Goal: Task Accomplishment & Management: Manage account settings

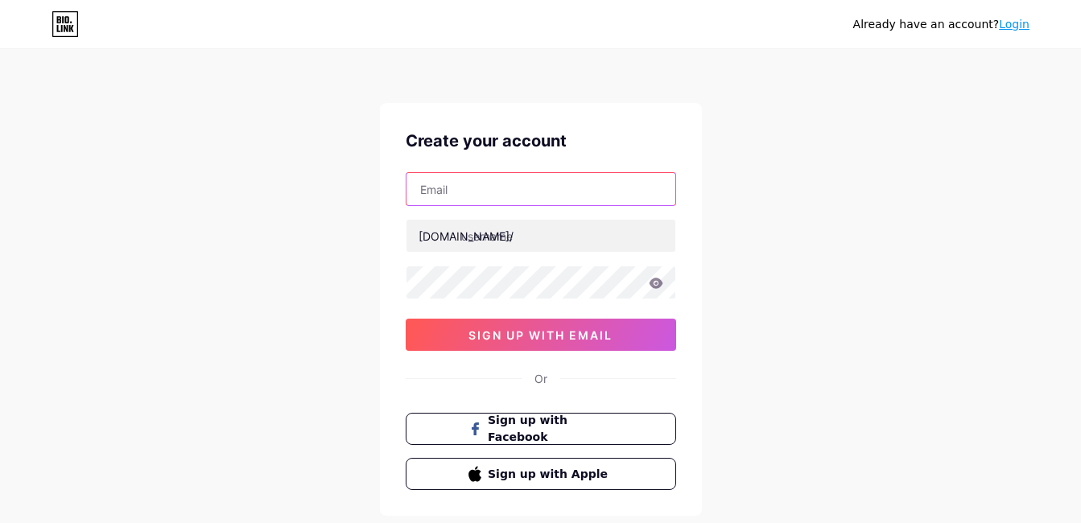
click at [488, 198] on input "text" at bounding box center [541, 189] width 269 height 32
paste input "[EMAIL_ADDRESS][DOMAIN_NAME]"
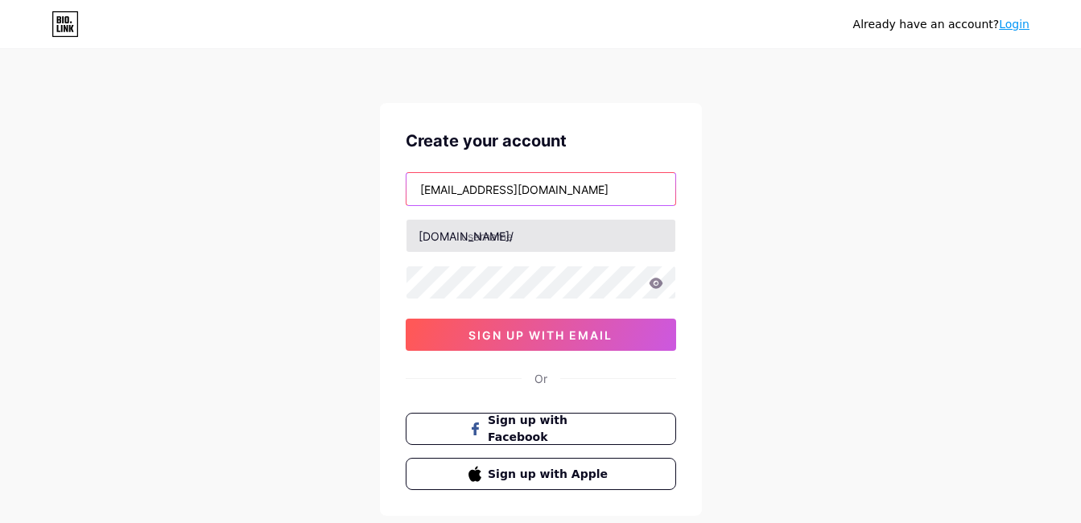
type input "[EMAIL_ADDRESS][DOMAIN_NAME]"
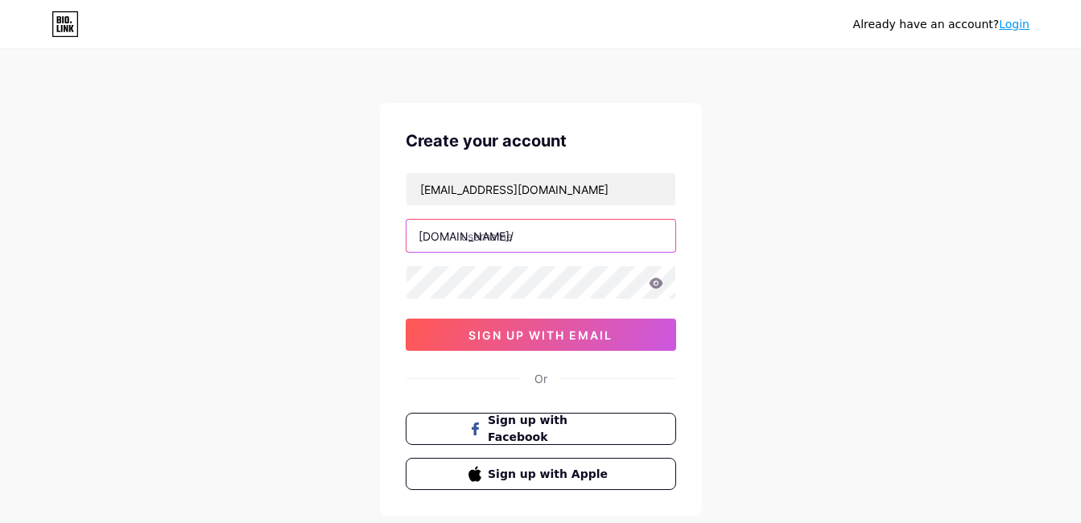
click at [496, 237] on input "text" at bounding box center [541, 236] width 269 height 32
type input "gfdhgsh"
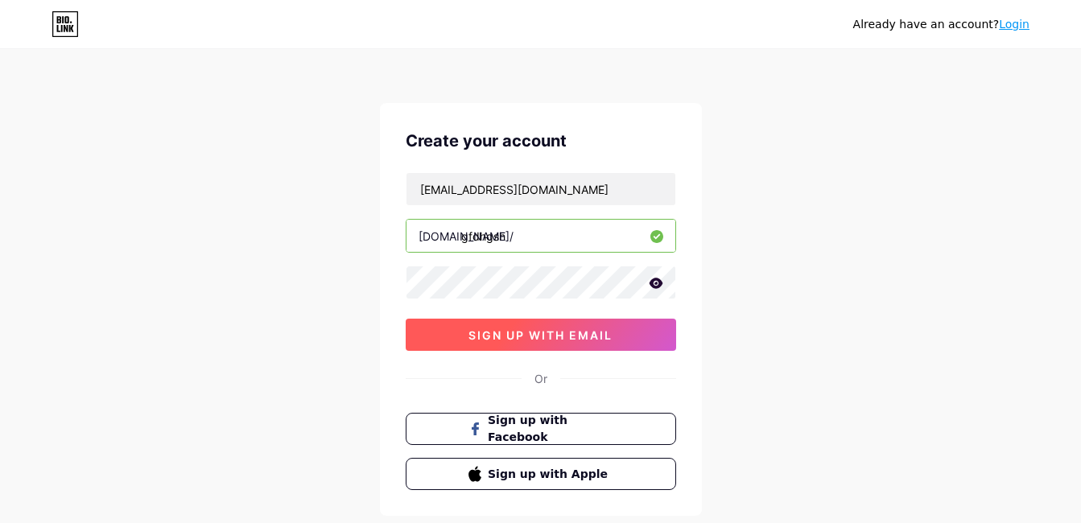
click at [523, 332] on span "sign up with email" at bounding box center [541, 335] width 144 height 14
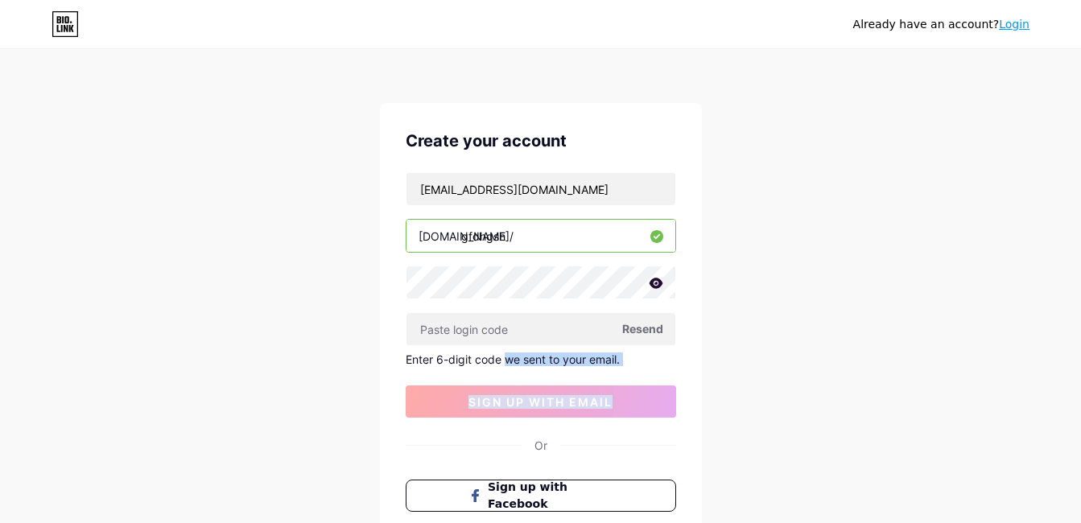
drag, startPoint x: 504, startPoint y: 349, endPoint x: 492, endPoint y: 436, distance: 88.6
click at [492, 436] on div "Create your account dzebic@gra.midco.net bio.link/ gfdhgsh Resend Enter 6-digit…" at bounding box center [541, 343] width 322 height 480
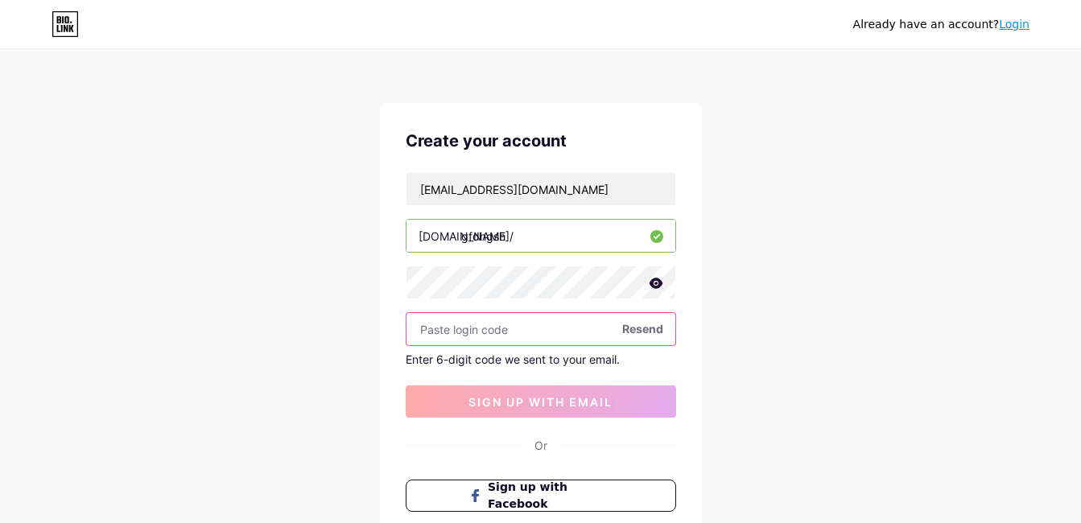
click at [513, 345] on input "text" at bounding box center [541, 329] width 269 height 32
paste input "429813"
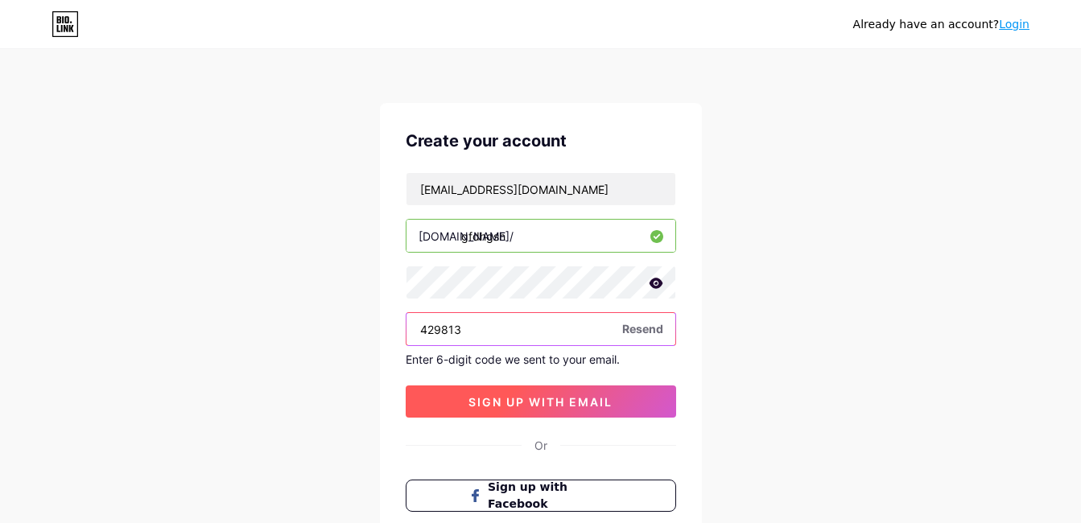
type input "429813"
click at [530, 399] on span "sign up with email" at bounding box center [541, 402] width 144 height 14
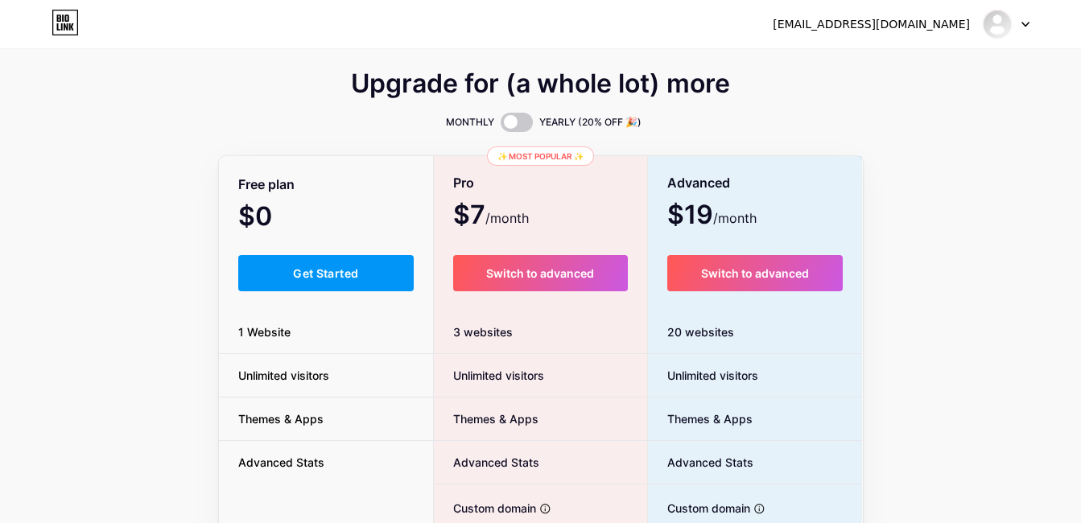
click at [352, 220] on div "$0 /month" at bounding box center [326, 218] width 215 height 23
click at [353, 217] on div "$0 /month" at bounding box center [326, 218] width 215 height 23
click at [357, 273] on span "Get Started" at bounding box center [325, 273] width 65 height 14
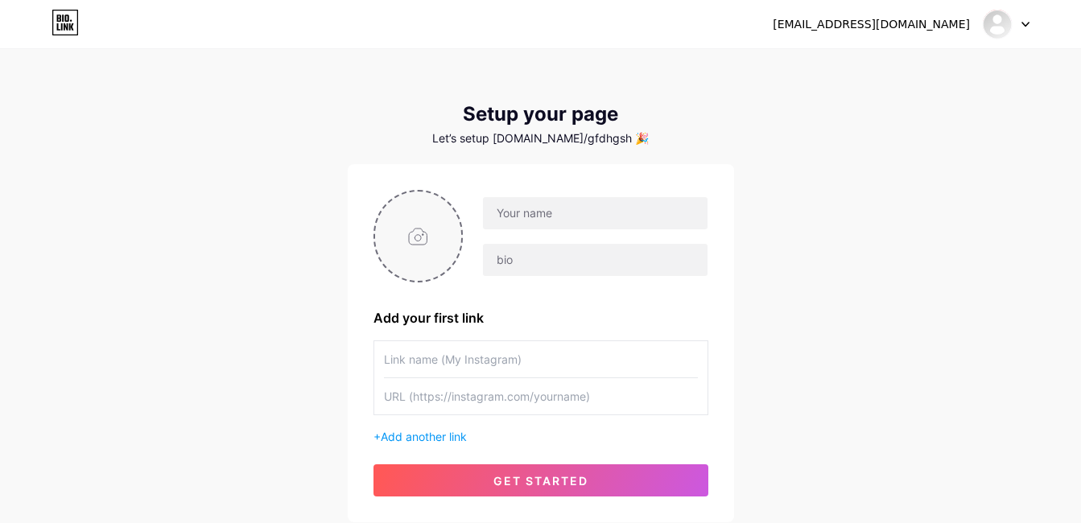
click at [416, 240] on input "file" at bounding box center [418, 236] width 87 height 89
type input "C:\fakepath\midco image.png"
click at [412, 250] on img at bounding box center [419, 236] width 90 height 93
click at [412, 246] on img at bounding box center [419, 236] width 90 height 93
click at [436, 258] on img at bounding box center [419, 236] width 90 height 93
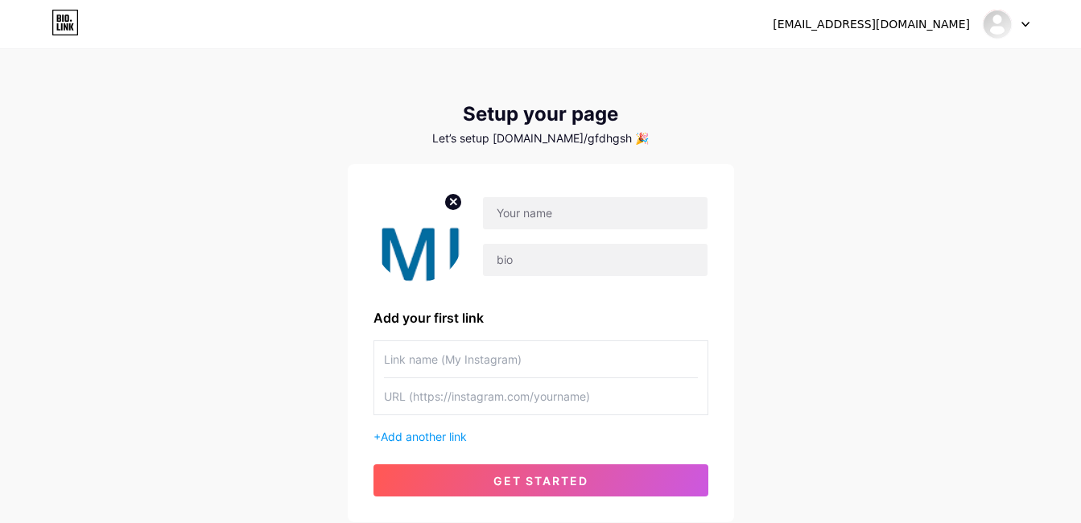
click at [436, 258] on img at bounding box center [419, 236] width 90 height 93
click at [451, 203] on circle at bounding box center [453, 202] width 18 height 18
click at [431, 231] on input "file" at bounding box center [418, 236] width 87 height 89
type input "C:\fakepath\MidcoLogo.webp"
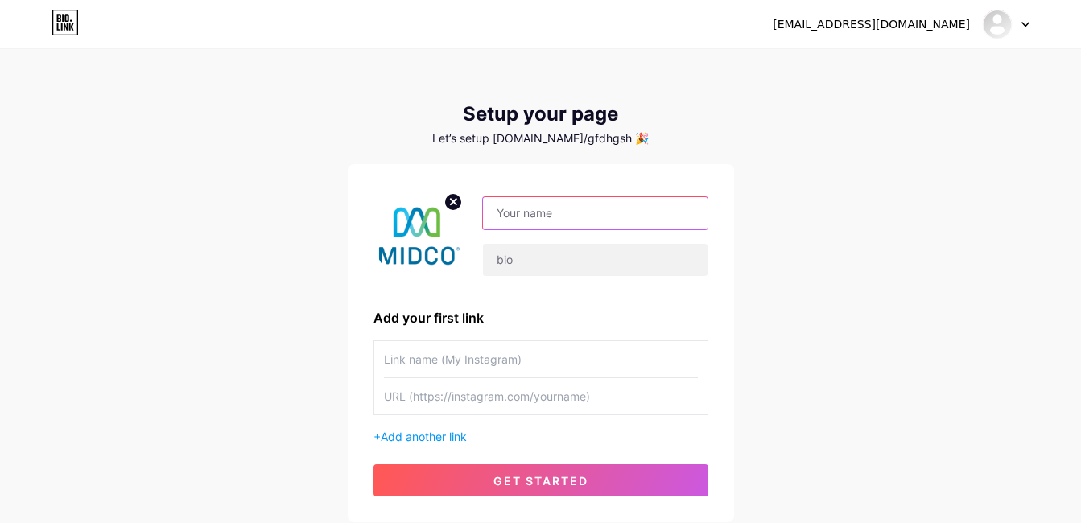
click at [535, 223] on input "text" at bounding box center [595, 213] width 224 height 32
type input "gdjdbdhj"
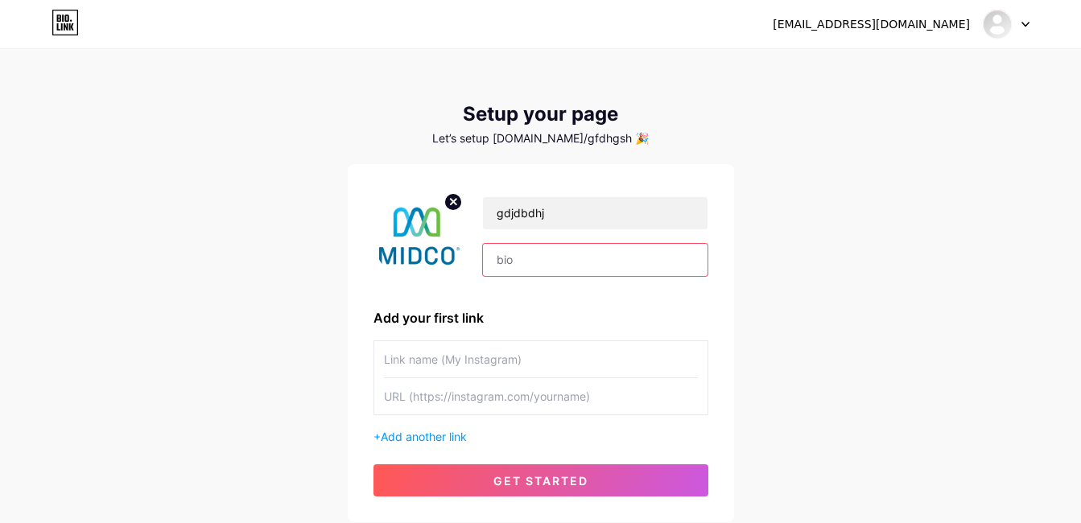
click at [514, 262] on input "text" at bounding box center [595, 260] width 224 height 32
click at [492, 359] on input "text" at bounding box center [541, 359] width 314 height 36
type input "CLICK HERE TO UPDATE"
click at [502, 402] on input "text" at bounding box center [541, 396] width 314 height 36
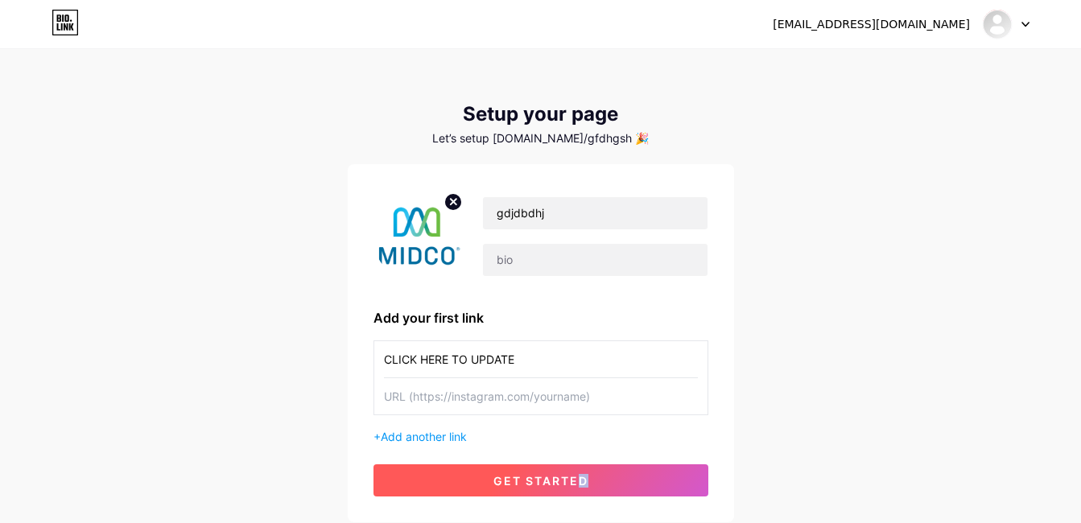
drag, startPoint x: 581, startPoint y: 455, endPoint x: 622, endPoint y: 489, distance: 53.7
click at [622, 489] on div "gdjdbdhj Add your first link CLICK HERE TO UPDATE + Add another link get started" at bounding box center [541, 343] width 335 height 307
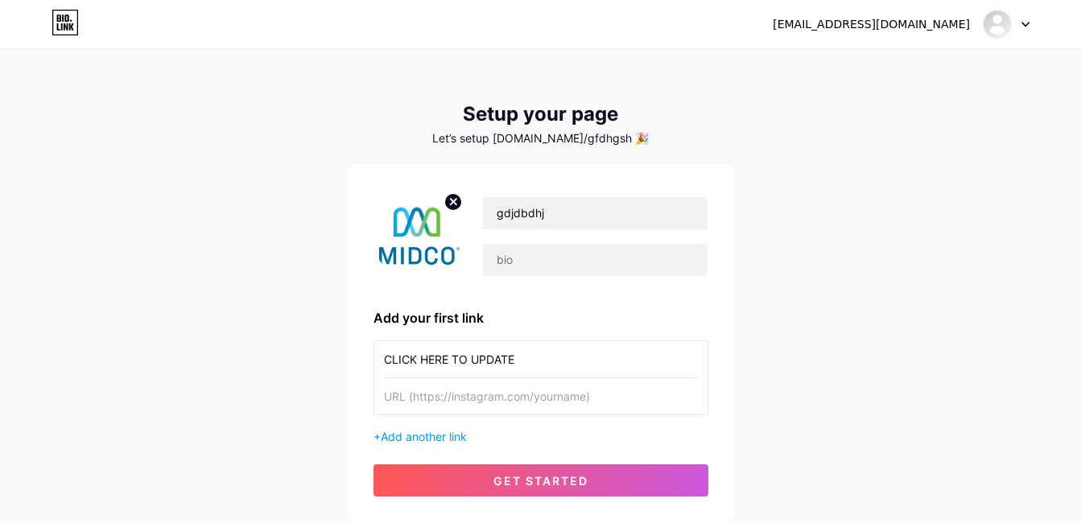
click at [891, 248] on div "dzebic@gra.midco.net Dashboard Logout Setup your page Let’s setup bio.link/gfdh…" at bounding box center [540, 287] width 1081 height 574
click at [547, 360] on input "CLICK HERE TO UPDATE" at bounding box center [541, 359] width 314 height 36
click at [540, 394] on input "text" at bounding box center [541, 396] width 314 height 36
paste input "[URL][DOMAIN_NAME]"
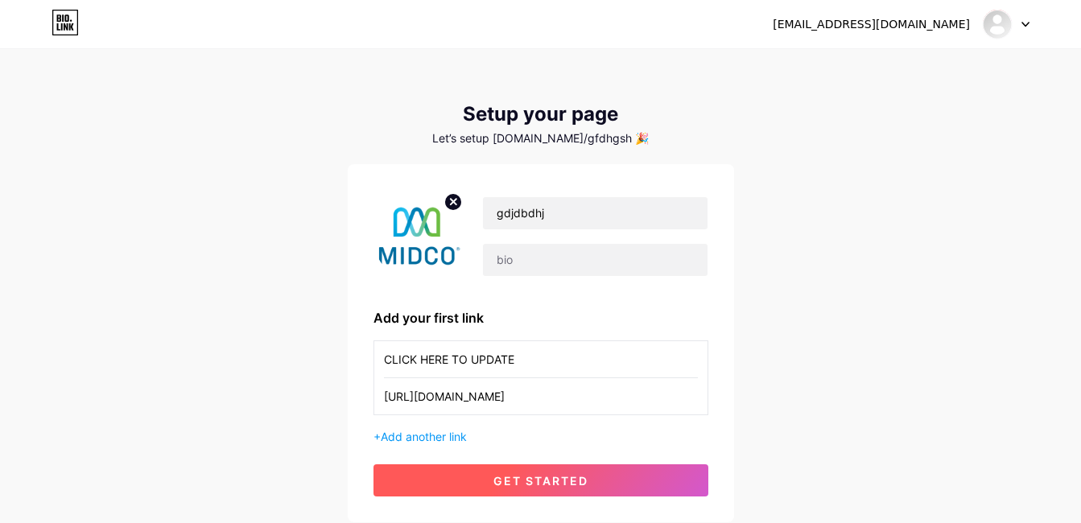
type input "[URL][DOMAIN_NAME]"
click at [542, 476] on span "get started" at bounding box center [540, 481] width 95 height 14
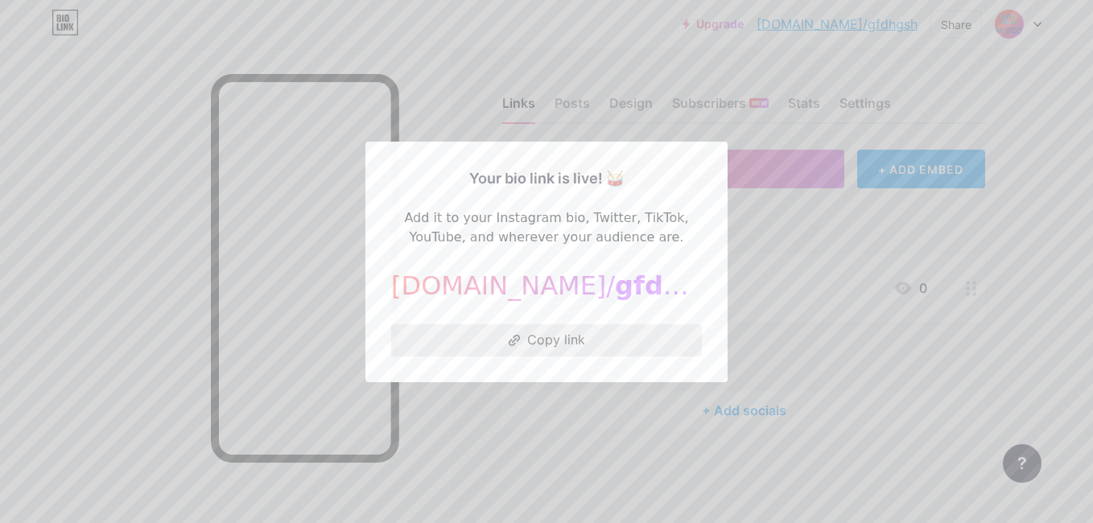
click at [536, 338] on button "Copy link" at bounding box center [546, 340] width 311 height 32
click at [587, 400] on div at bounding box center [546, 261] width 1093 height 523
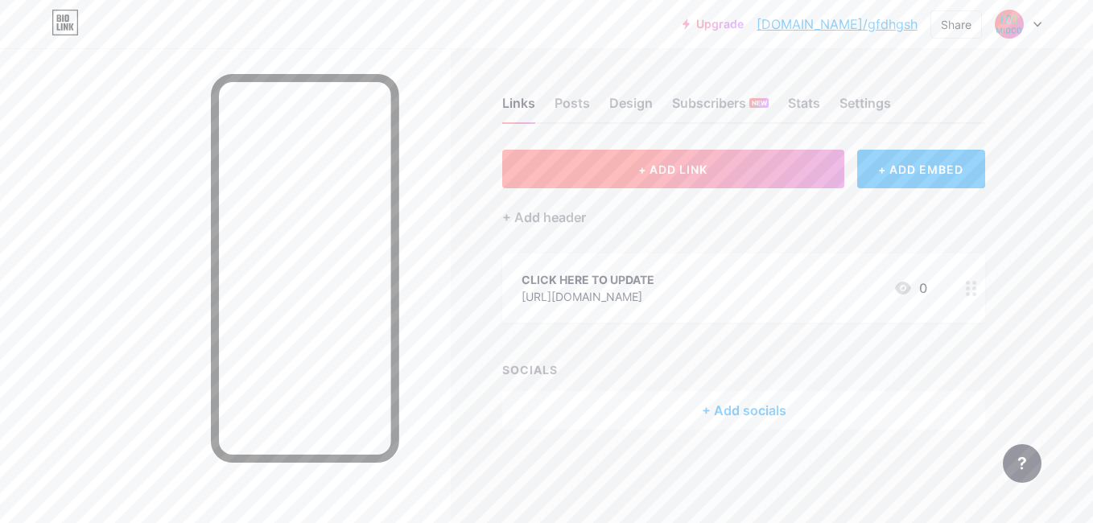
click at [606, 175] on button "+ ADD LINK" at bounding box center [673, 169] width 342 height 39
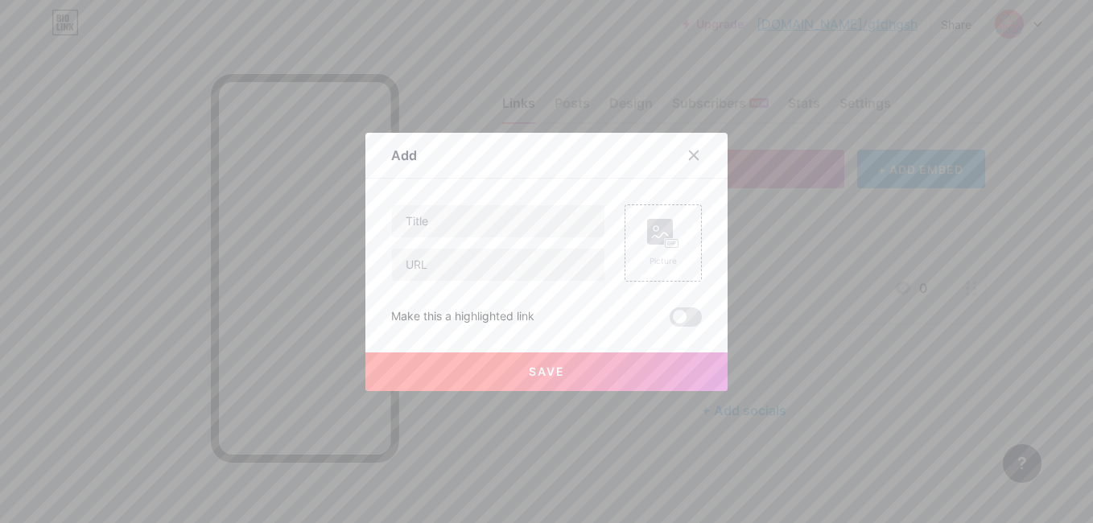
click at [687, 156] on icon at bounding box center [693, 155] width 13 height 13
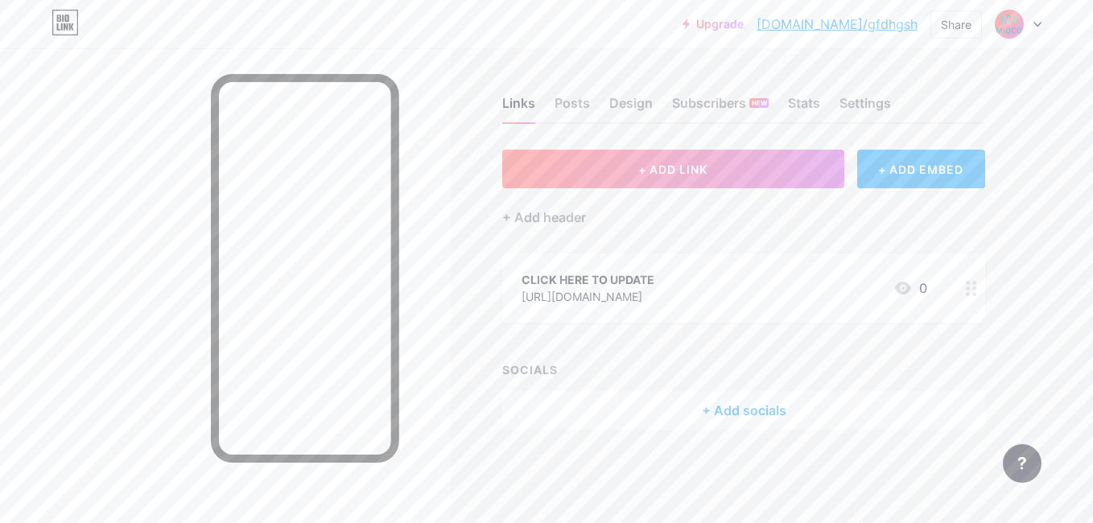
click at [1034, 22] on icon at bounding box center [1038, 25] width 8 height 6
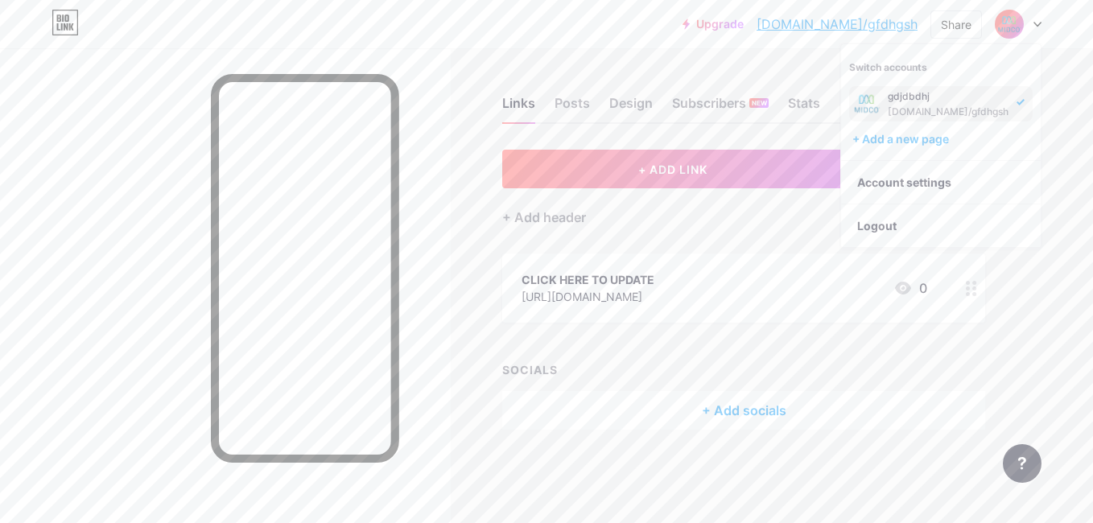
click at [986, 99] on div "gdjdbdhj" at bounding box center [948, 96] width 121 height 13
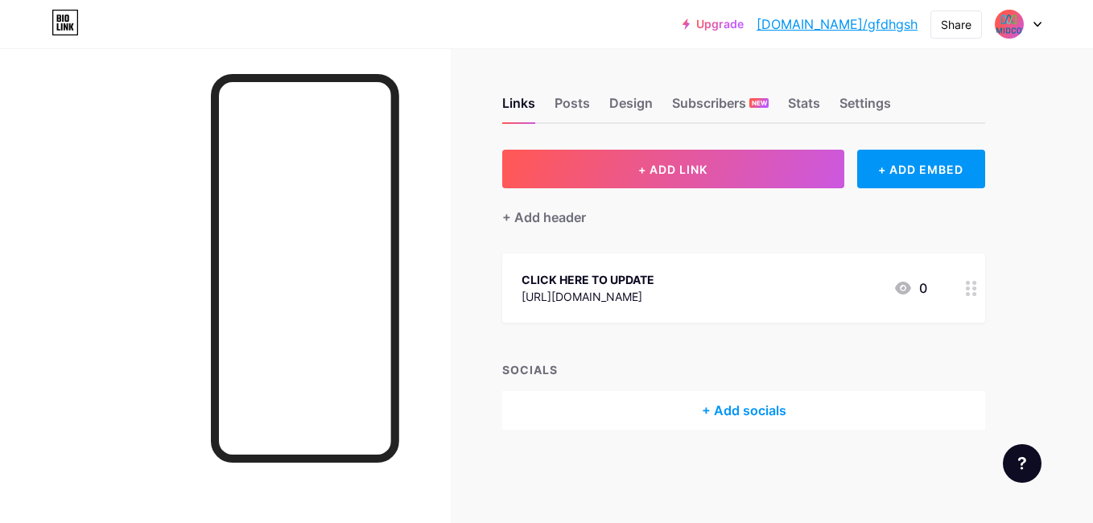
click at [1032, 20] on div at bounding box center [1018, 24] width 47 height 29
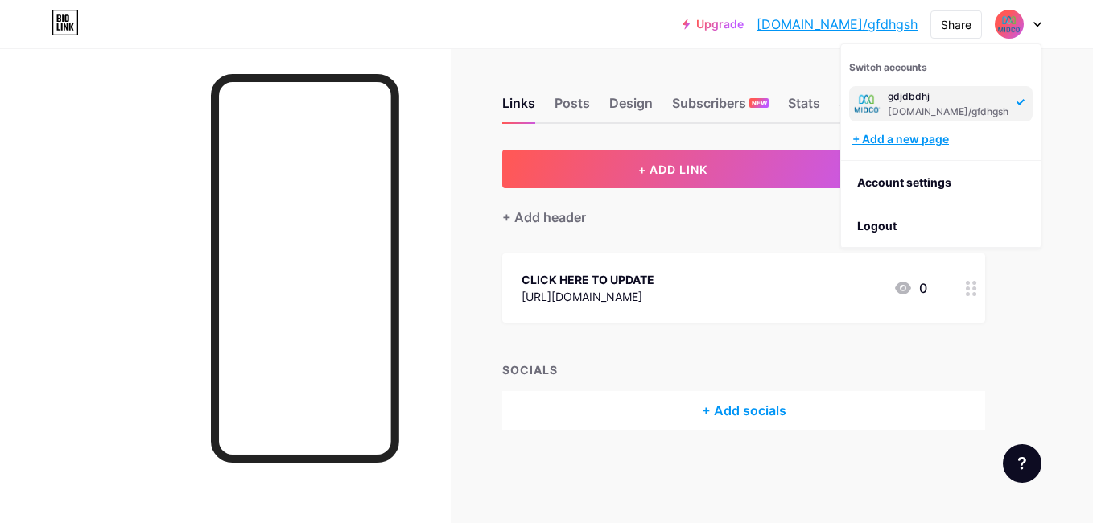
click at [917, 137] on div "+ Add a new page" at bounding box center [943, 139] width 180 height 16
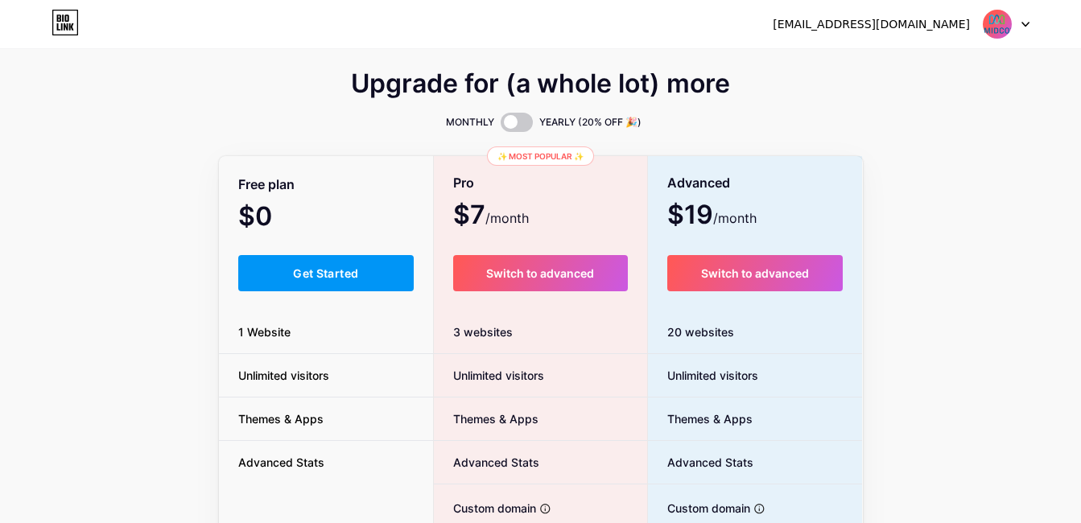
click at [1014, 26] on div at bounding box center [1006, 24] width 47 height 29
click at [1030, 19] on div "[EMAIL_ADDRESS][DOMAIN_NAME] Dashboard Logout" at bounding box center [540, 24] width 1081 height 29
click at [1018, 25] on div at bounding box center [1006, 24] width 47 height 29
click at [977, 56] on link "Dashboard" at bounding box center [929, 65] width 200 height 43
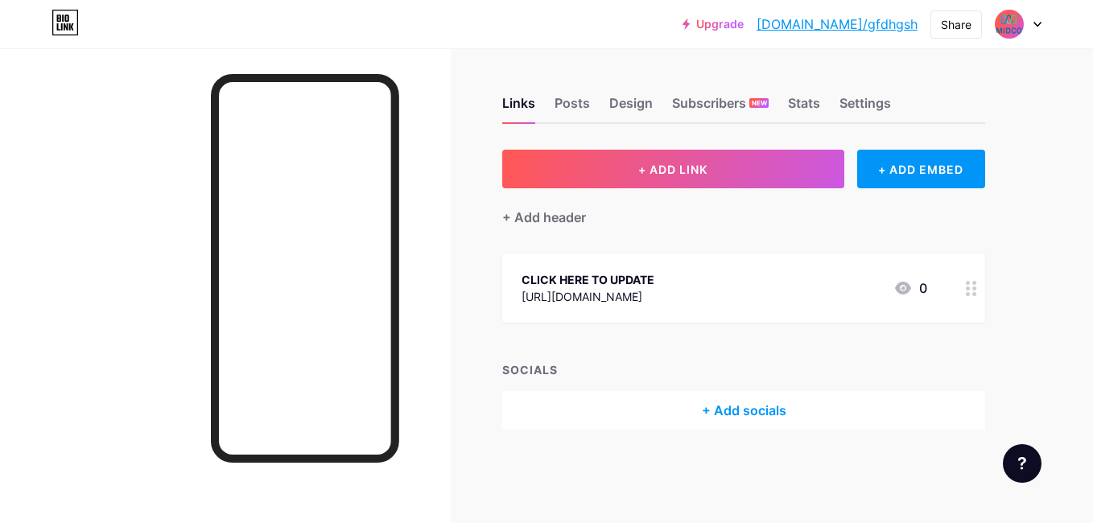
click at [1026, 23] on div at bounding box center [1018, 24] width 47 height 29
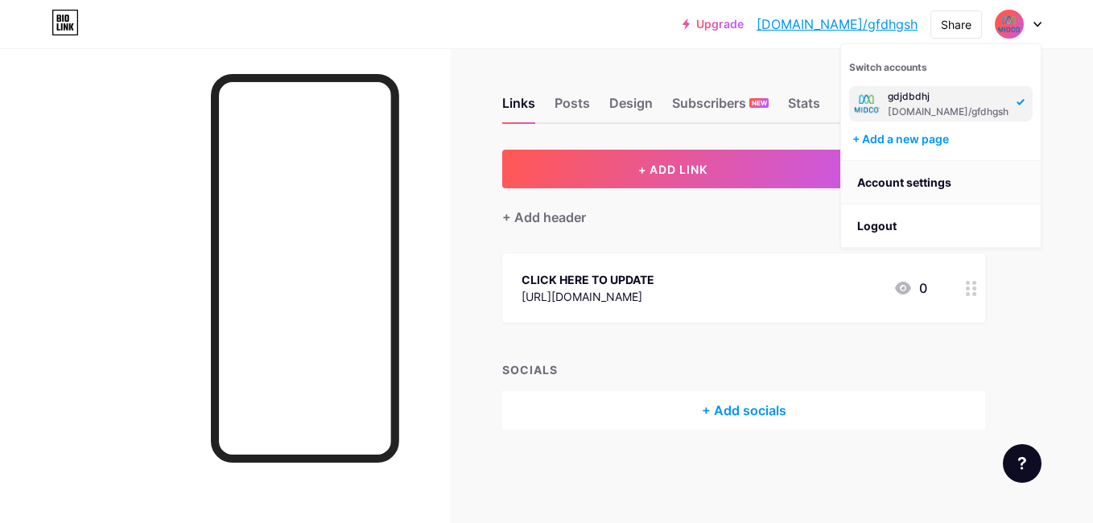
click at [926, 175] on link "Account settings" at bounding box center [941, 182] width 200 height 43
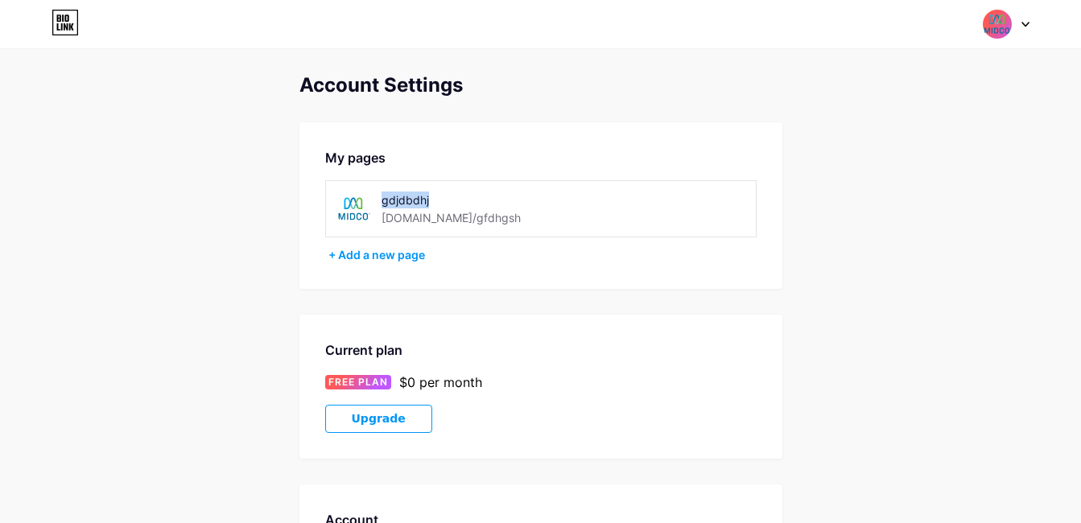
drag, startPoint x: 443, startPoint y: 201, endPoint x: 384, endPoint y: 194, distance: 59.2
click at [384, 194] on div "gdjdbdhj" at bounding box center [475, 200] width 187 height 17
click at [493, 216] on div "gdjdbdhj [DOMAIN_NAME]/gfdhgsh" at bounding box center [475, 209] width 187 height 36
click at [405, 250] on div "+ Add a new page" at bounding box center [542, 255] width 428 height 16
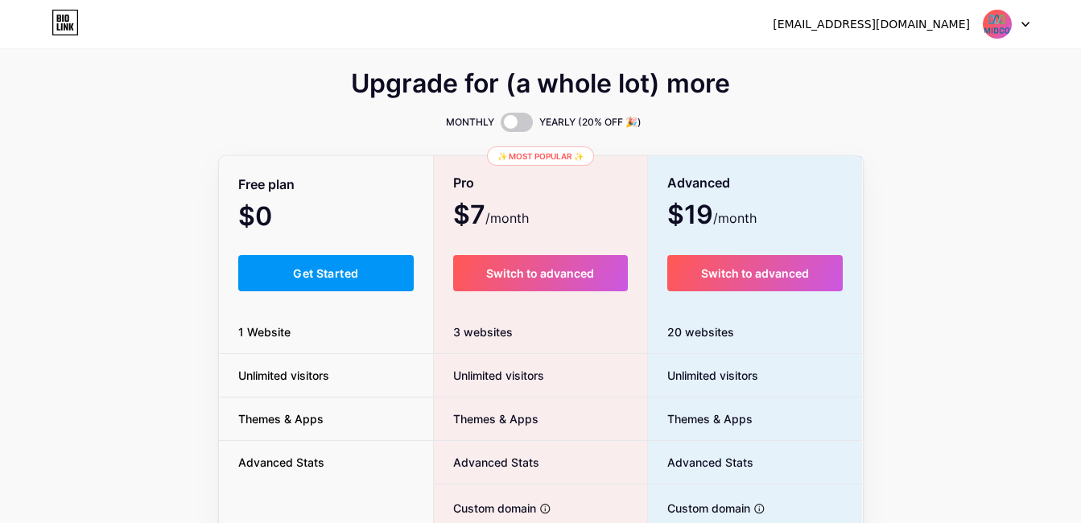
click at [1022, 19] on div at bounding box center [1006, 24] width 47 height 29
click at [967, 64] on link "Dashboard" at bounding box center [929, 65] width 200 height 43
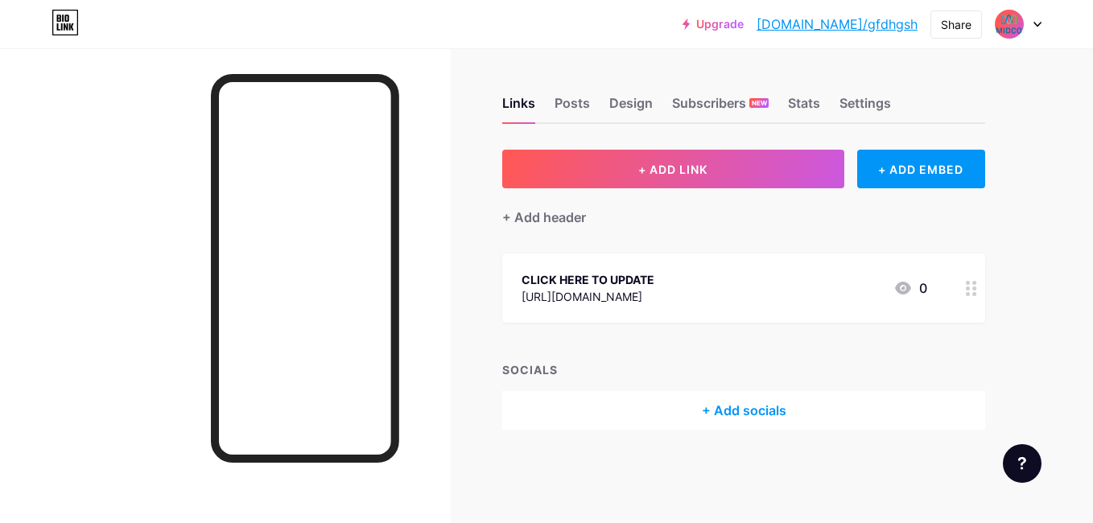
click at [1036, 25] on icon at bounding box center [1038, 25] width 8 height 6
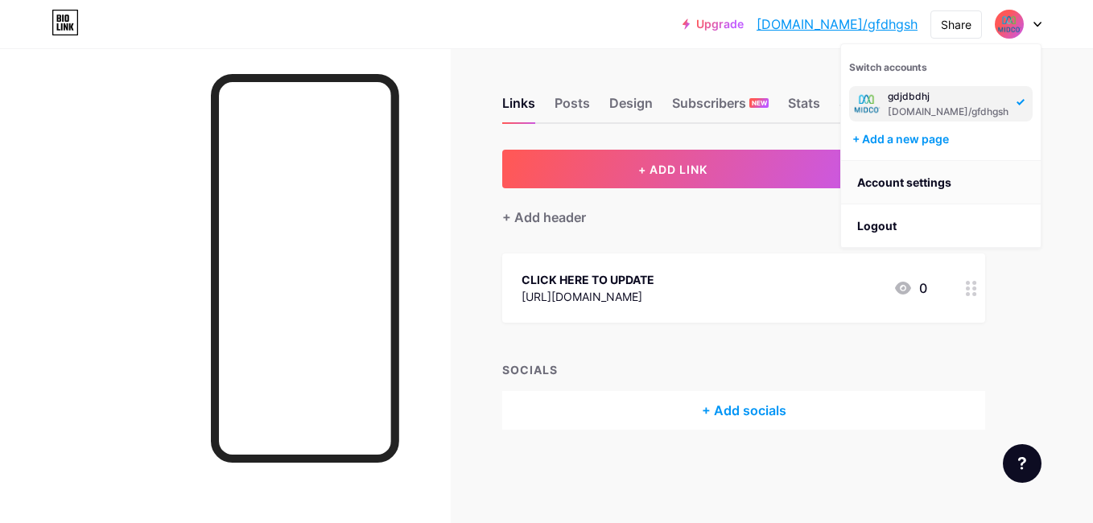
click at [938, 180] on link "Account settings" at bounding box center [941, 182] width 200 height 43
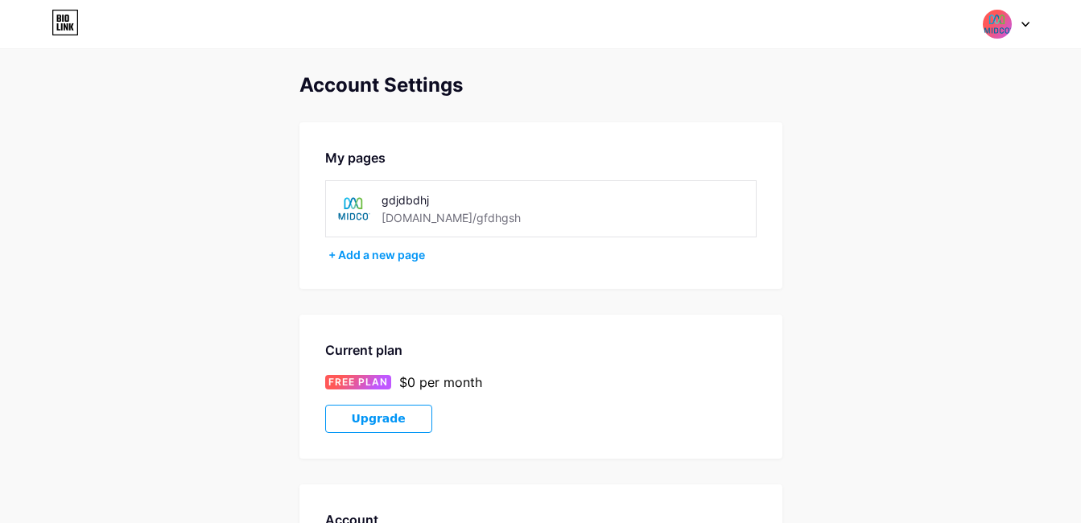
click at [426, 201] on div "gdjdbdhj" at bounding box center [475, 200] width 187 height 17
click at [341, 251] on div "+ Add a new page" at bounding box center [542, 255] width 428 height 16
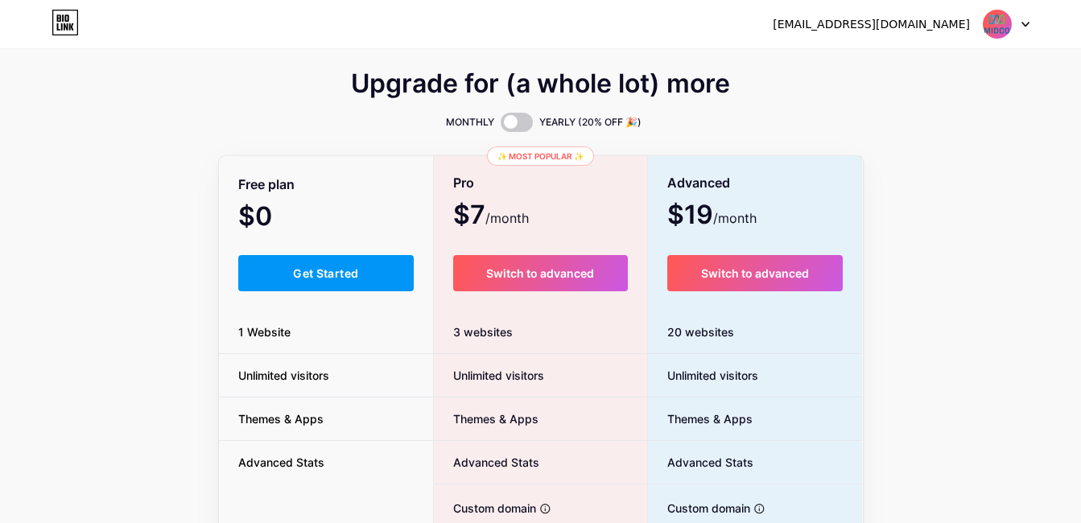
click at [1023, 14] on div at bounding box center [1006, 24] width 47 height 29
click at [971, 53] on link "Dashboard" at bounding box center [929, 65] width 200 height 43
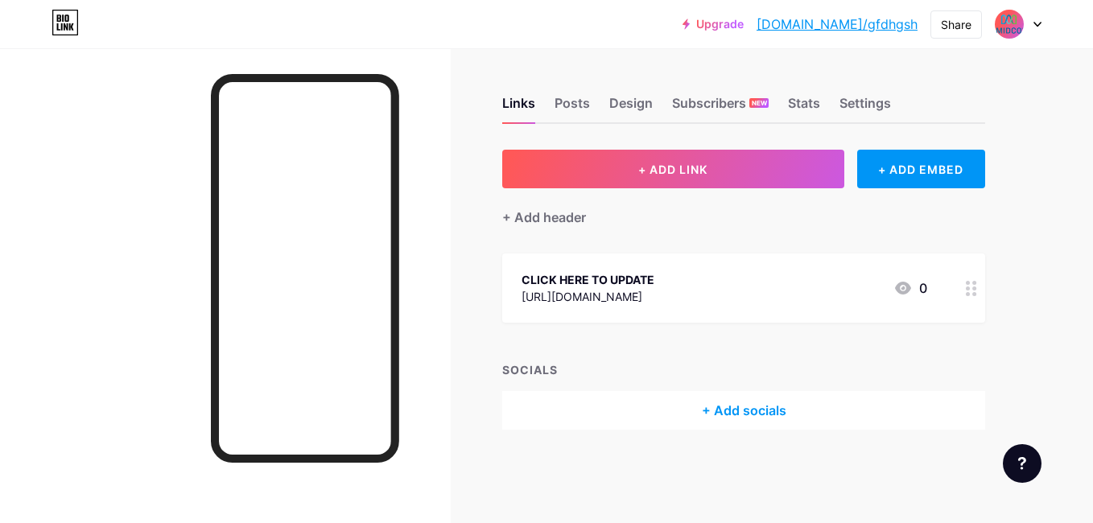
click at [1030, 20] on div at bounding box center [1018, 24] width 47 height 29
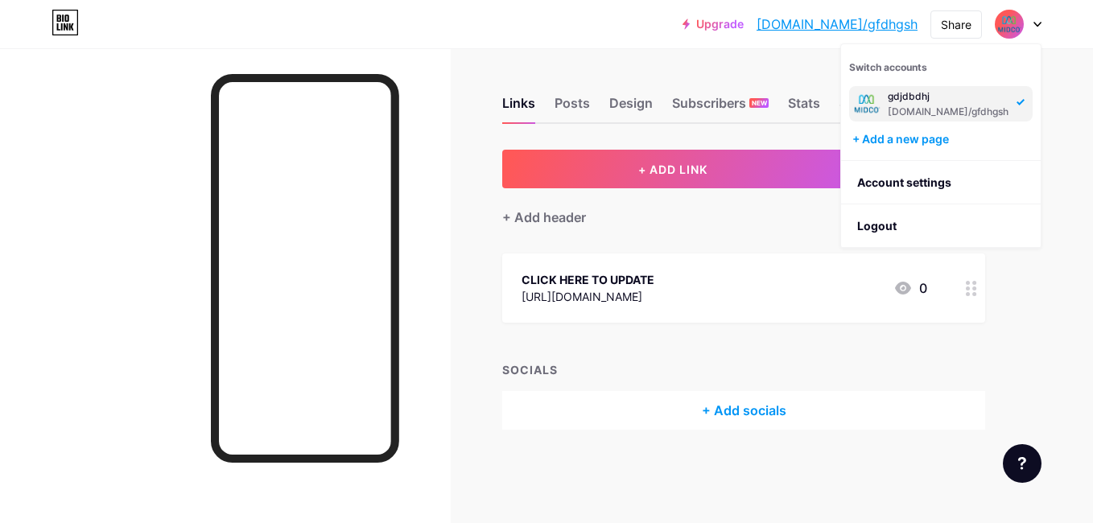
click at [902, 126] on div "Switch accounts gdjdbdhj [DOMAIN_NAME]/gfdhgsh + Add a new page" at bounding box center [941, 102] width 200 height 117
click at [899, 135] on div "+ Add a new page" at bounding box center [943, 139] width 180 height 16
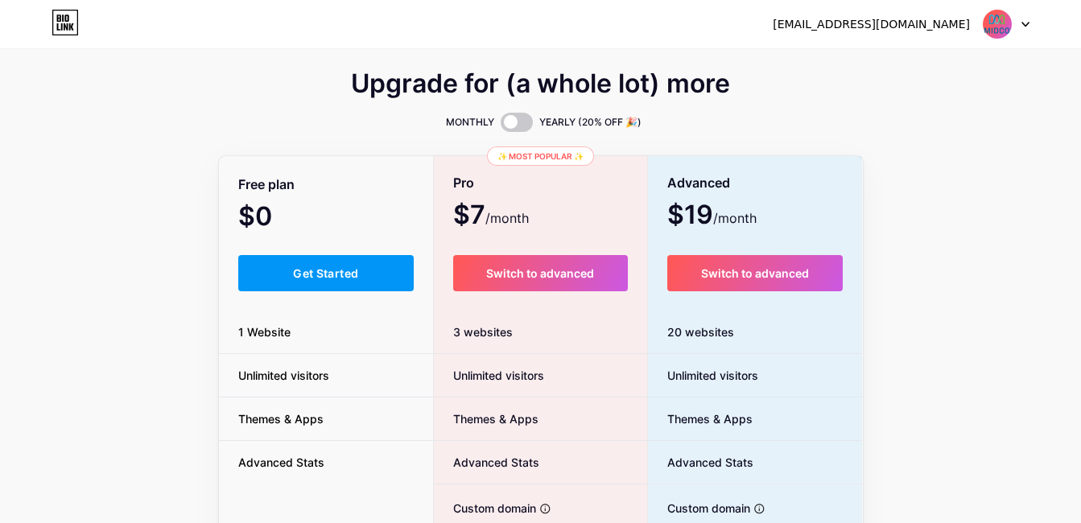
click at [1024, 23] on icon at bounding box center [1025, 25] width 6 height 4
click at [982, 68] on link "Dashboard" at bounding box center [929, 65] width 200 height 43
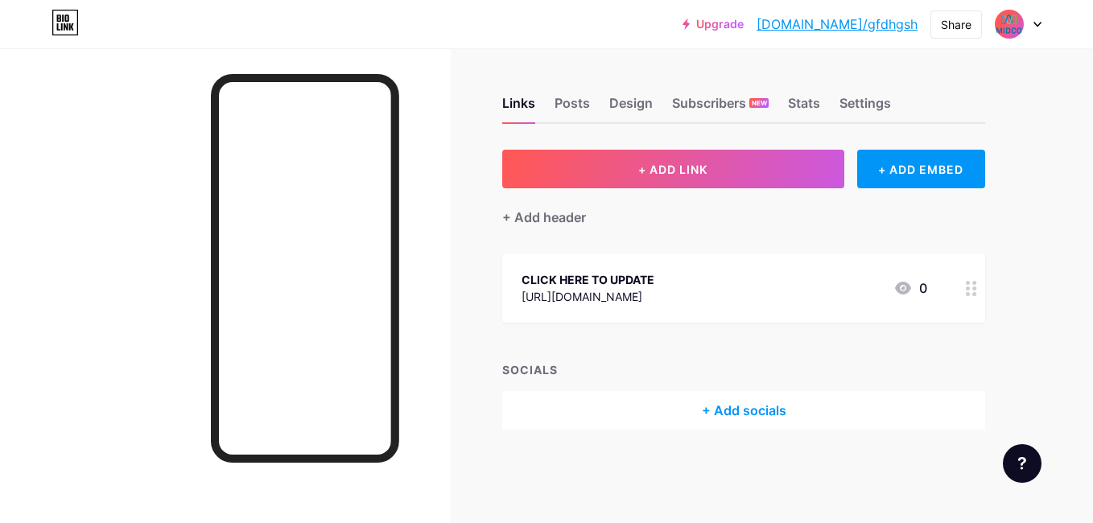
click at [1041, 25] on icon at bounding box center [1038, 25] width 8 height 6
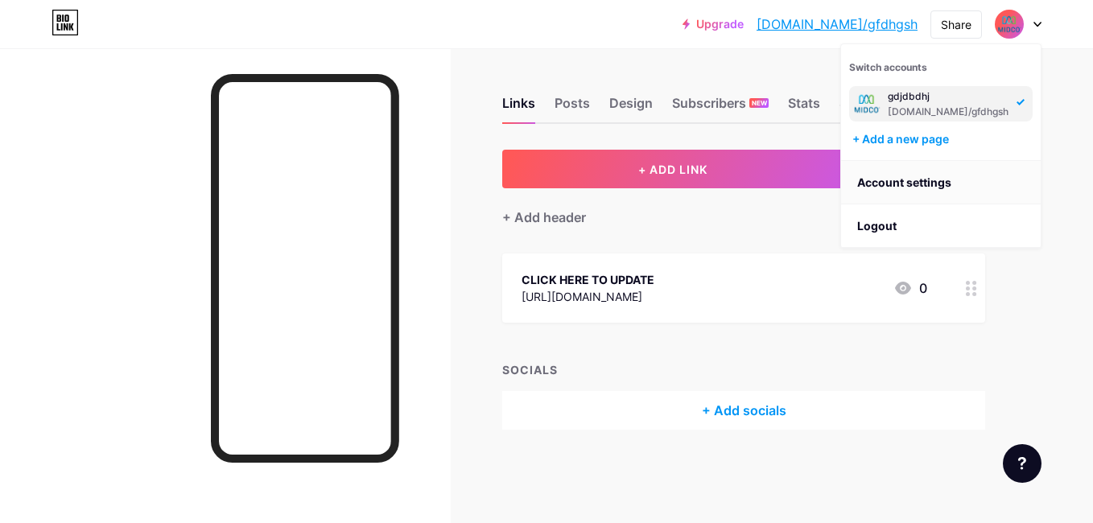
click at [952, 166] on link "Account settings" at bounding box center [941, 182] width 200 height 43
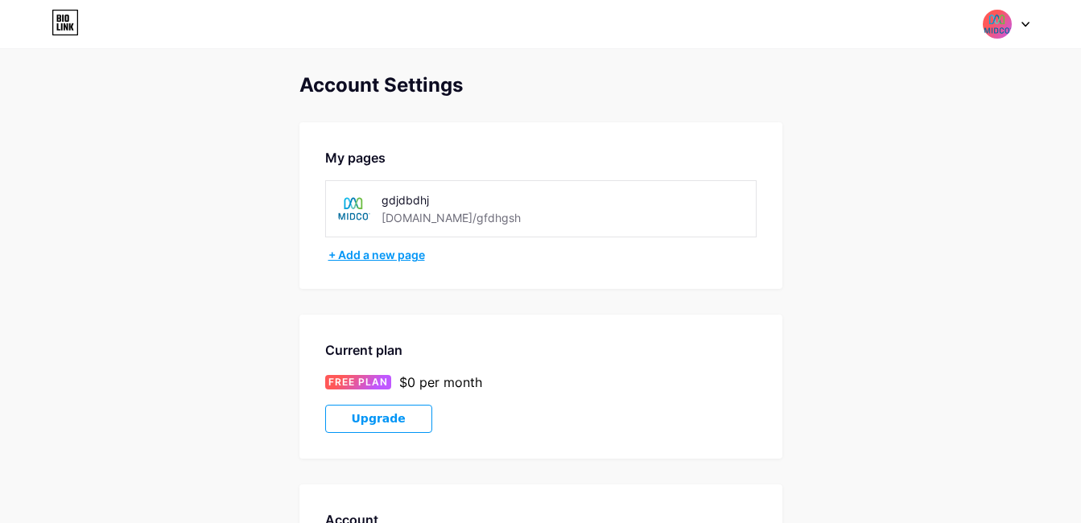
click at [345, 256] on div "+ Add a new page" at bounding box center [542, 255] width 428 height 16
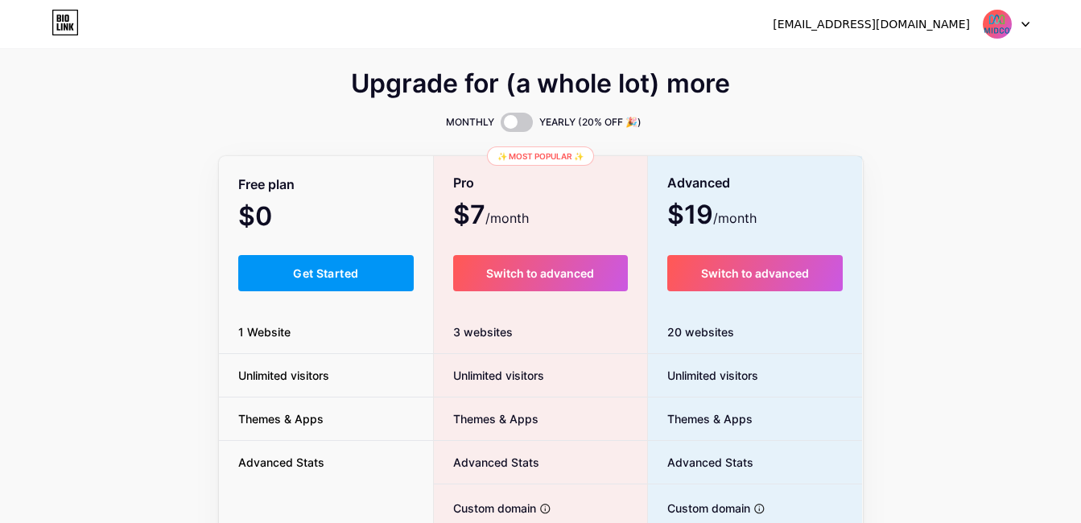
click at [386, 250] on div "Free plan $0 /month Get Started 1 Website Unlimited visitors Themes & Apps Adva…" at bounding box center [326, 442] width 215 height 568
drag, startPoint x: 384, startPoint y: 258, endPoint x: 371, endPoint y: 309, distance: 52.3
click at [371, 309] on div "Free plan $0 /month Get Started 1 Website Unlimited visitors Themes & Apps Adva…" at bounding box center [326, 442] width 215 height 568
click at [368, 282] on button "Get Started" at bounding box center [326, 273] width 176 height 36
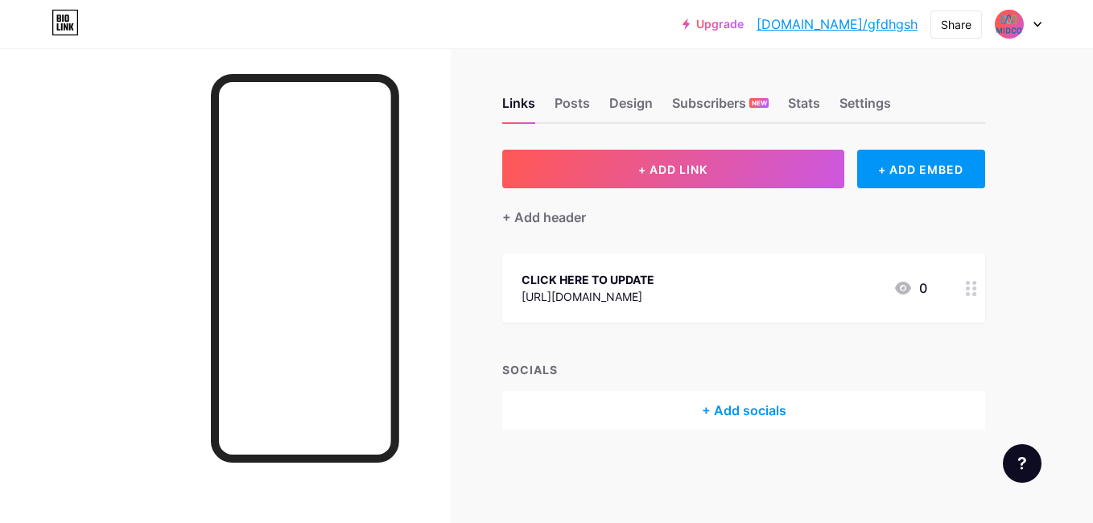
click at [718, 404] on div "+ Add socials" at bounding box center [743, 410] width 483 height 39
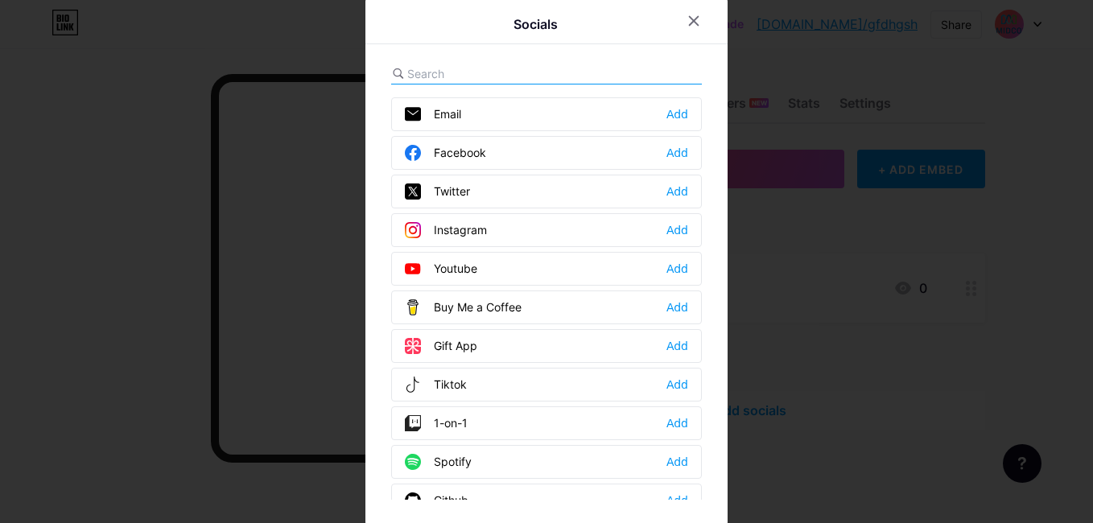
click at [789, 372] on div at bounding box center [546, 261] width 1093 height 523
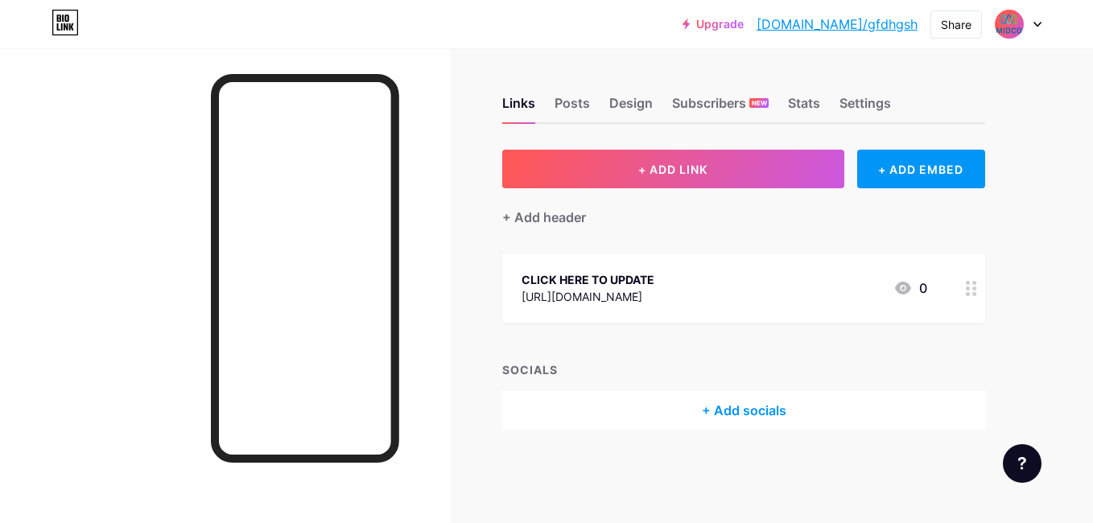
click at [1033, 23] on div at bounding box center [1018, 24] width 47 height 29
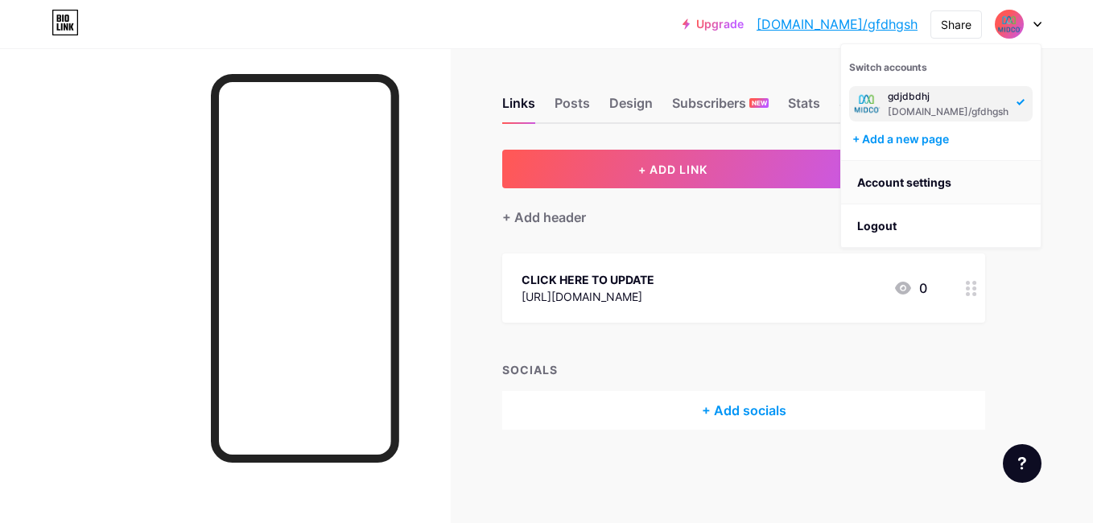
click at [934, 166] on link "Account settings" at bounding box center [941, 182] width 200 height 43
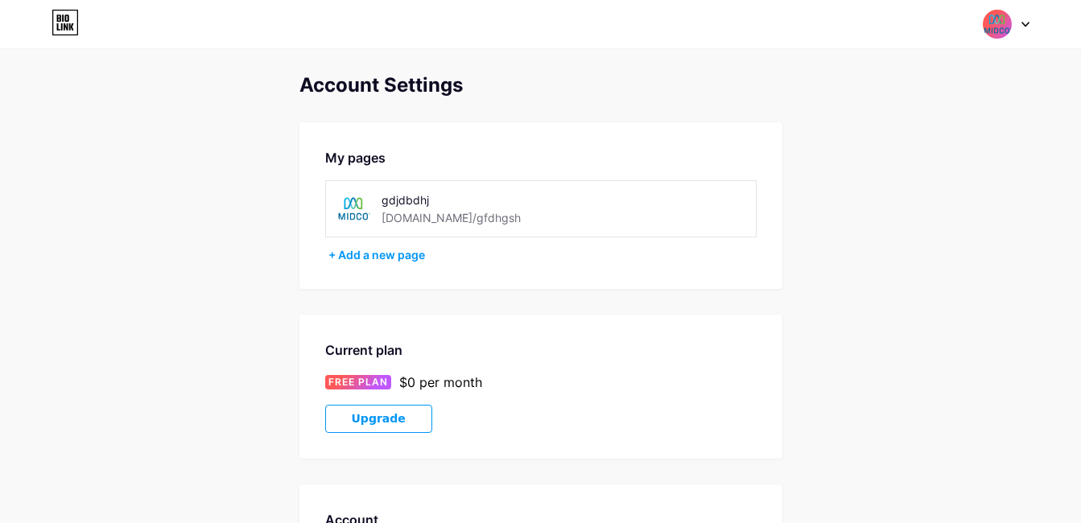
click at [425, 225] on div "[DOMAIN_NAME]/gfdhgsh" at bounding box center [451, 217] width 139 height 17
click at [427, 221] on div "[DOMAIN_NAME]/gfdhgsh" at bounding box center [451, 217] width 139 height 17
click at [427, 222] on div "[DOMAIN_NAME]/gfdhgsh" at bounding box center [451, 217] width 139 height 17
drag, startPoint x: 427, startPoint y: 222, endPoint x: 427, endPoint y: 201, distance: 20.9
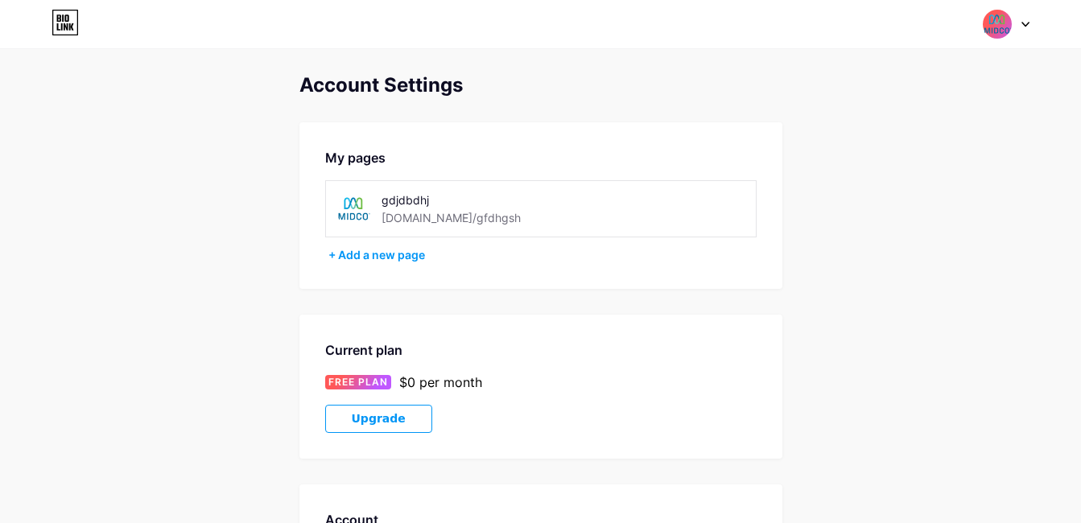
click at [427, 201] on div "gdjdbdhj" at bounding box center [475, 200] width 187 height 17
click at [427, 203] on div "gdjdbdhj" at bounding box center [475, 200] width 187 height 17
drag, startPoint x: 427, startPoint y: 203, endPoint x: 427, endPoint y: 219, distance: 16.1
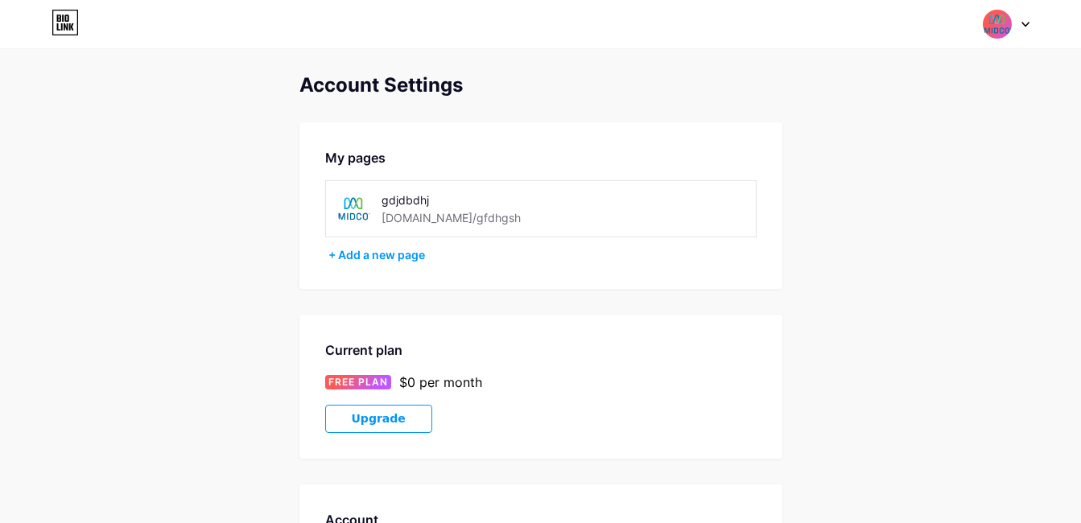
click at [427, 219] on div "[DOMAIN_NAME]/gfdhgsh" at bounding box center [451, 217] width 139 height 17
click at [610, 214] on div "gdjdbdhj [DOMAIN_NAME]/gfdhgsh" at bounding box center [540, 208] width 431 height 57
click at [336, 257] on div "+ Add a new page" at bounding box center [542, 255] width 428 height 16
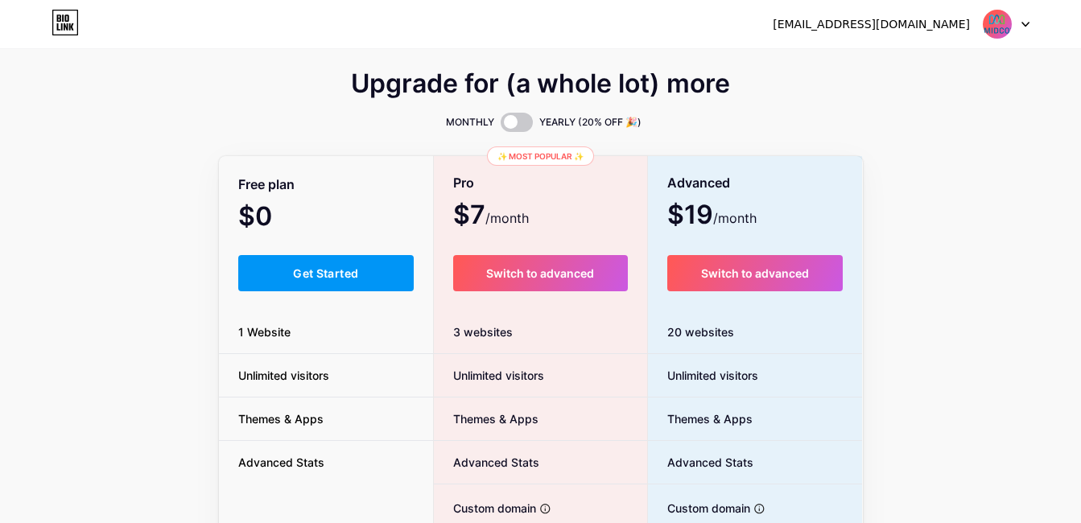
click at [1020, 22] on div at bounding box center [1006, 24] width 47 height 29
click at [988, 59] on link "Dashboard" at bounding box center [929, 65] width 200 height 43
